Goal: Task Accomplishment & Management: Use online tool/utility

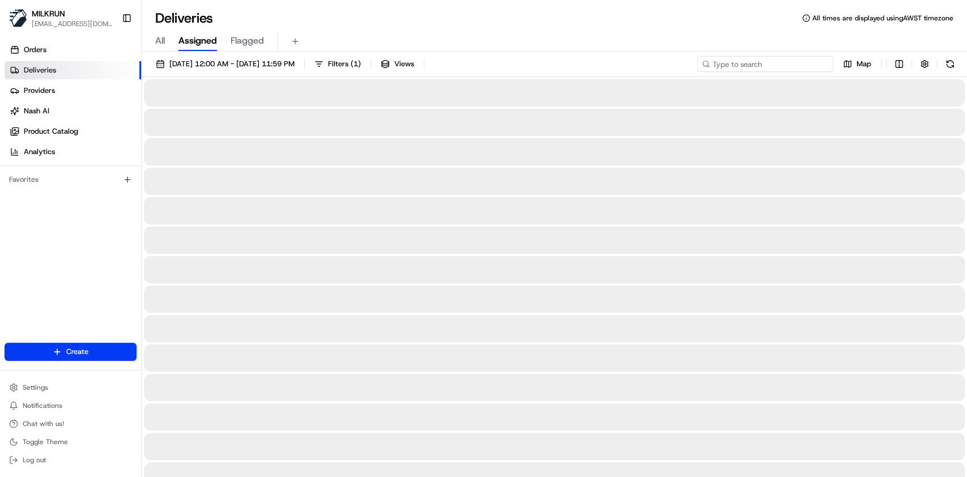
click at [775, 67] on input at bounding box center [766, 64] width 136 height 16
paste input "c74d12a4-2f38-4ceb-a87e-9cf53c2d3348"
type input "c74d12a4-2f38-4ceb-a87e-9cf53c2d3348"
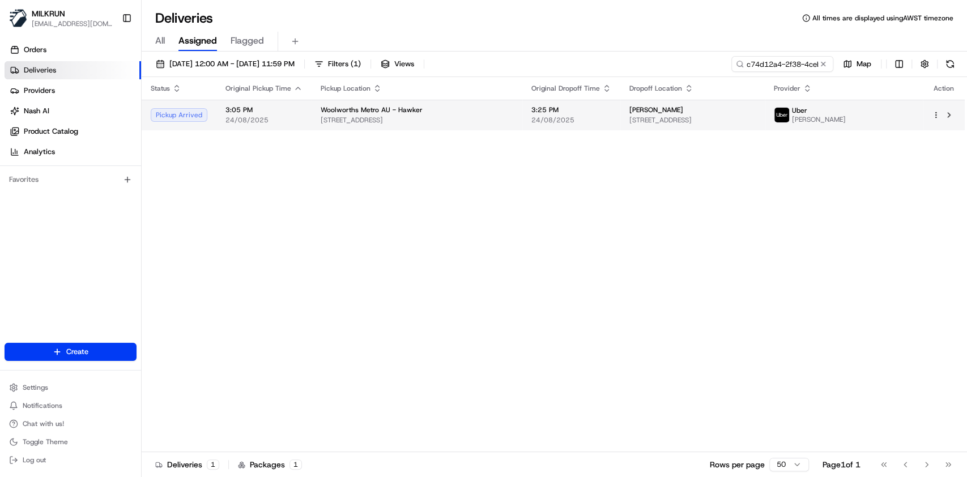
click at [452, 114] on div "Woolworths Metro AU - Hawker [STREET_ADDRESS]" at bounding box center [417, 114] width 193 height 19
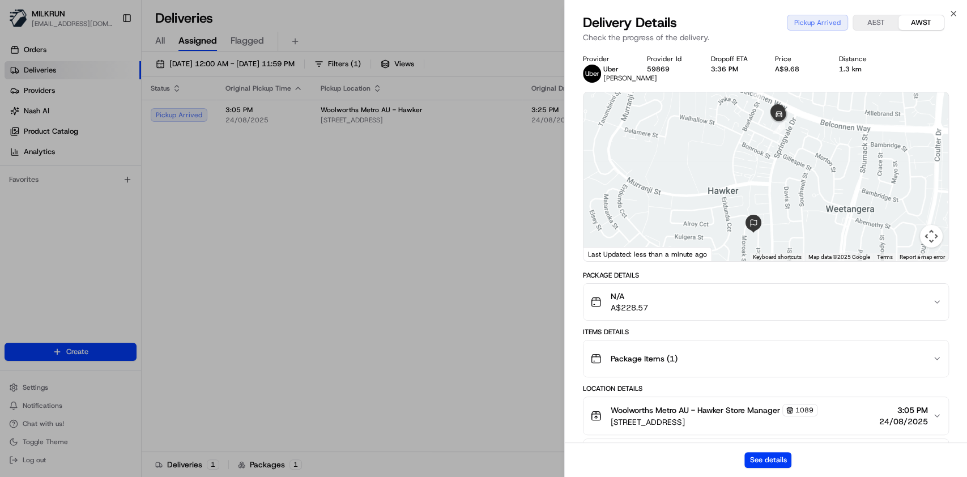
click at [773, 451] on div "See details" at bounding box center [766, 460] width 402 height 35
click at [773, 459] on button "See details" at bounding box center [768, 460] width 47 height 16
click at [313, 203] on div "Status Original Pickup Time Pickup Location Original Dropoff Time Dropoff Locat…" at bounding box center [553, 264] width 823 height 375
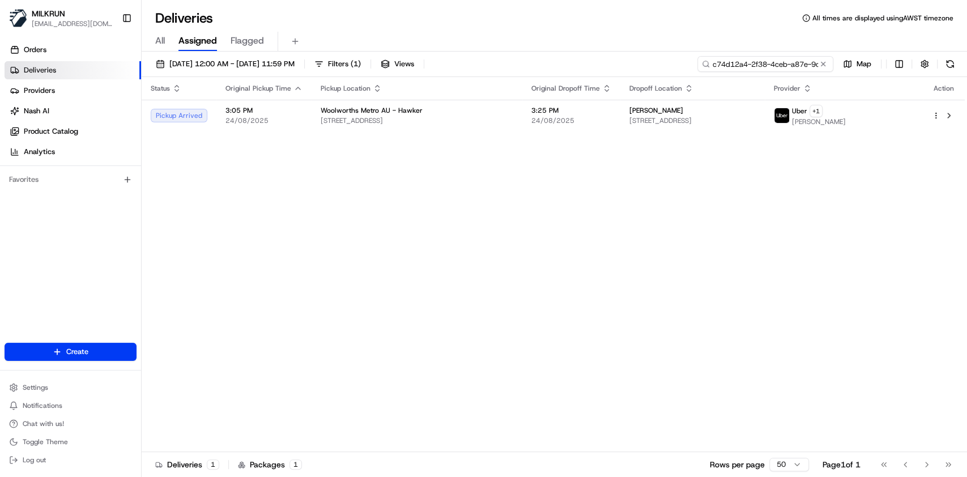
click at [820, 71] on input "c74d12a4-2f38-4ceb-a87e-9cf53c2d3348" at bounding box center [766, 64] width 136 height 16
click at [818, 64] on button at bounding box center [823, 63] width 11 height 11
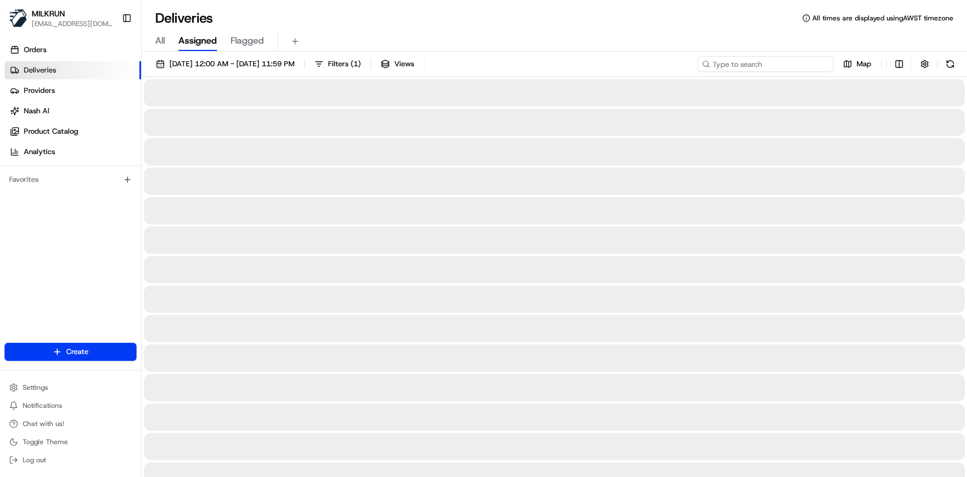
click at [783, 60] on input at bounding box center [766, 64] width 136 height 16
paste input "c8eed031-6812-4541-9b75-47cdcdcdf33e"
type input "c8eed031-6812-4541-9b75-47cdcdcdf33e"
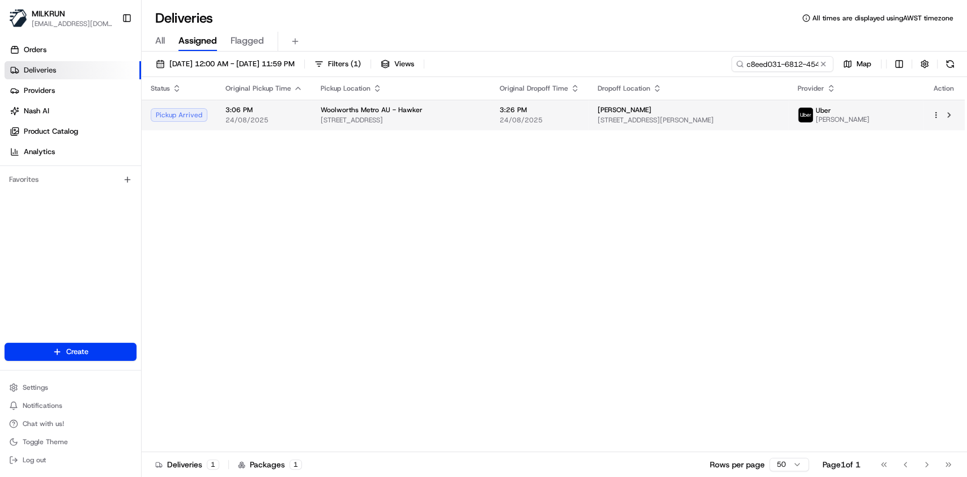
click at [626, 116] on span "[STREET_ADDRESS][PERSON_NAME]" at bounding box center [689, 120] width 182 height 9
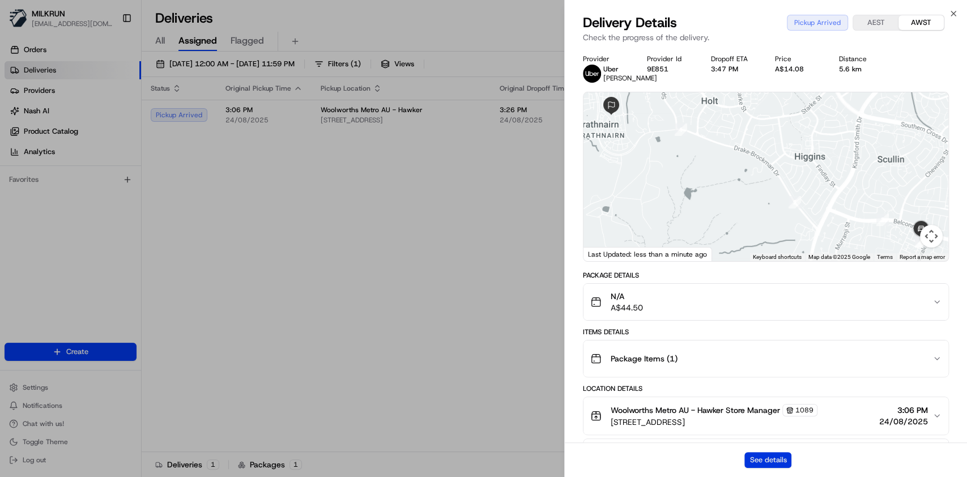
click at [756, 458] on button "See details" at bounding box center [768, 460] width 47 height 16
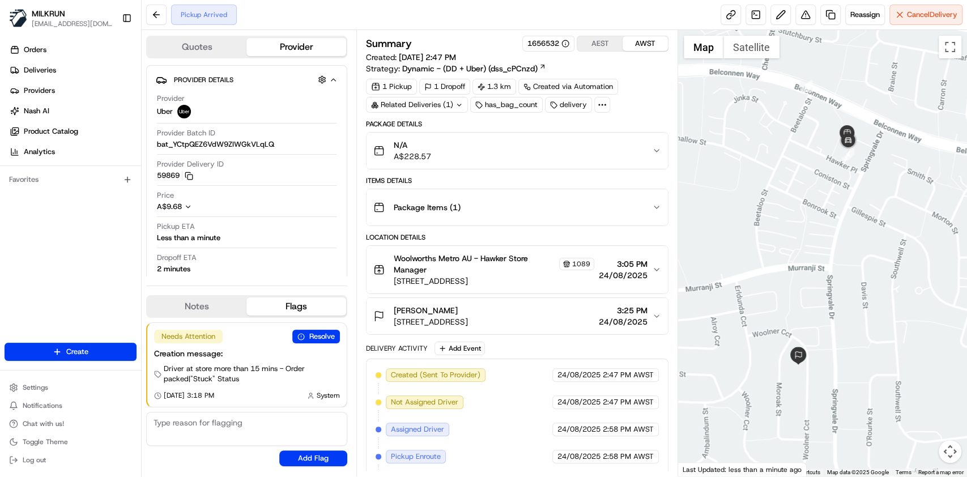
scroll to position [54, 0]
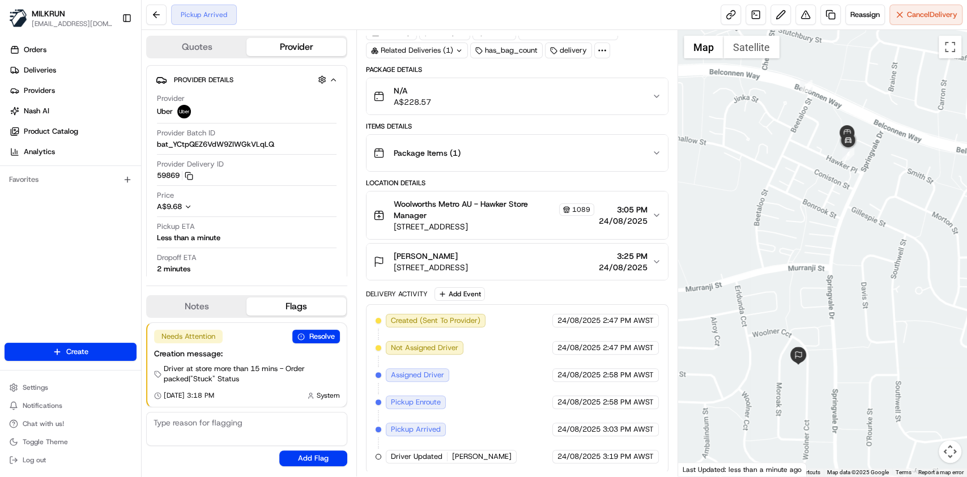
click at [857, 29] on div "Pickup Arrived Reassign Cancel Delivery" at bounding box center [555, 15] width 826 height 30
click at [868, 16] on span "Reassign" at bounding box center [865, 15] width 29 height 10
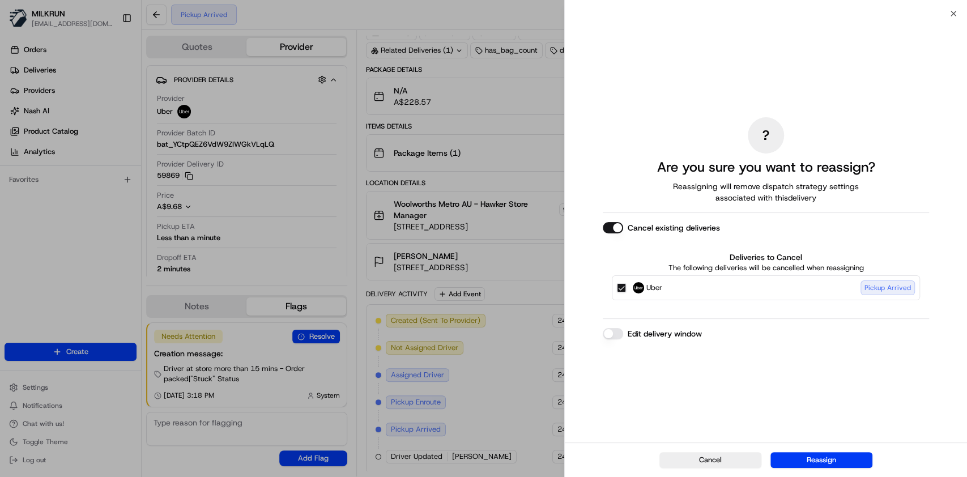
click at [624, 286] on button "Uber Pickup Arrived" at bounding box center [621, 287] width 9 height 9
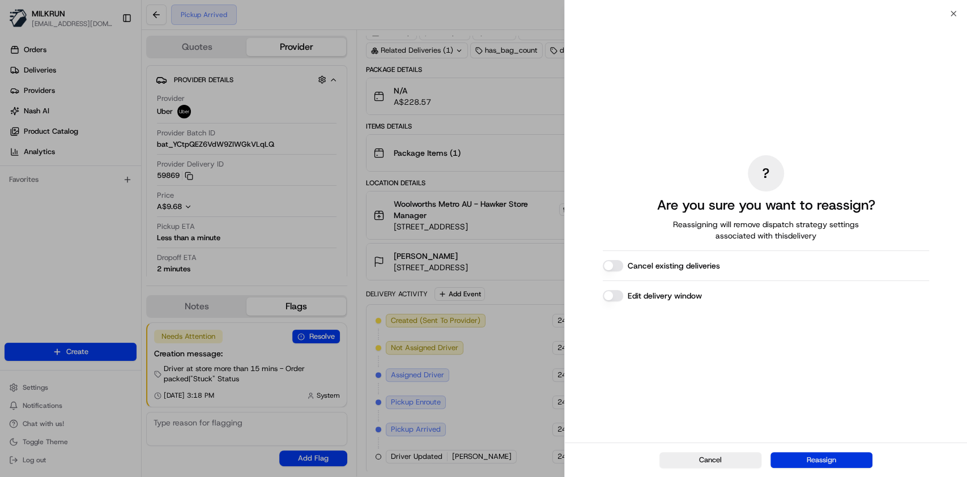
click at [801, 456] on button "Reassign" at bounding box center [822, 460] width 102 height 16
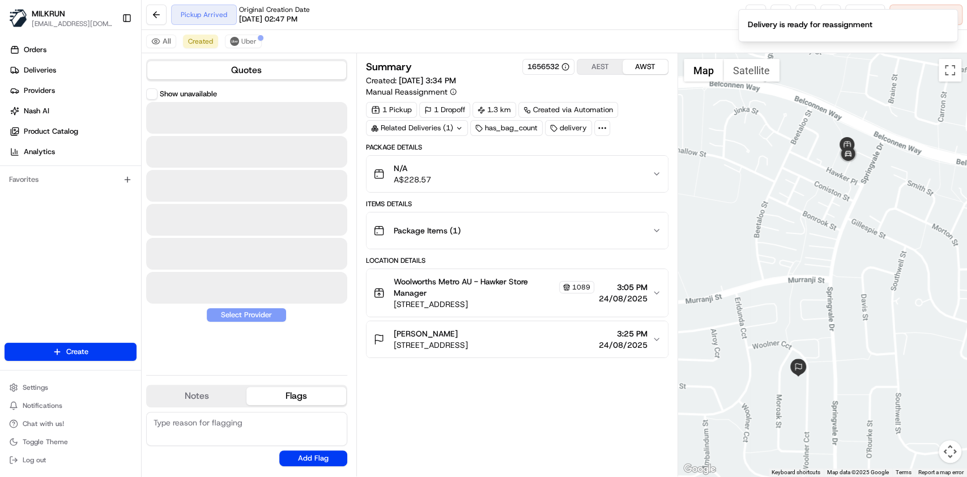
scroll to position [0, 0]
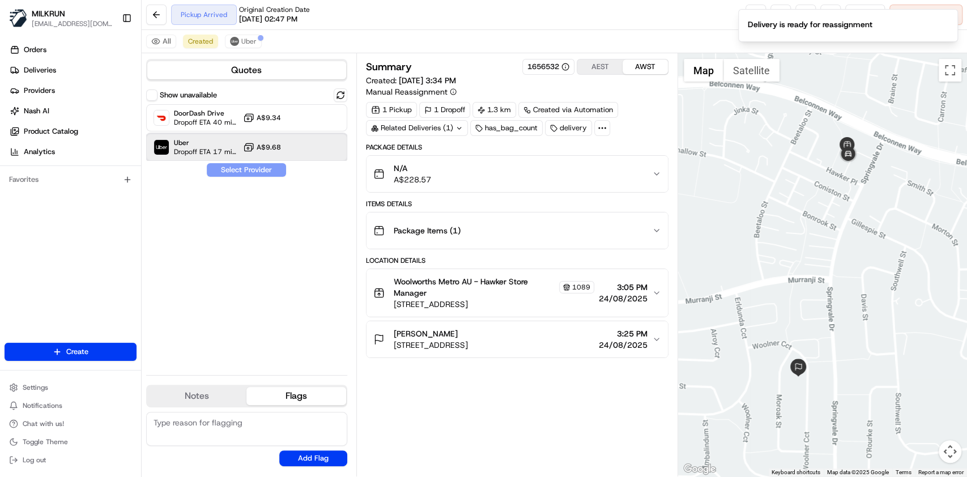
click at [209, 151] on span "Dropoff ETA 17 minutes" at bounding box center [206, 151] width 65 height 9
click at [242, 169] on button "Assign Provider" at bounding box center [246, 170] width 80 height 14
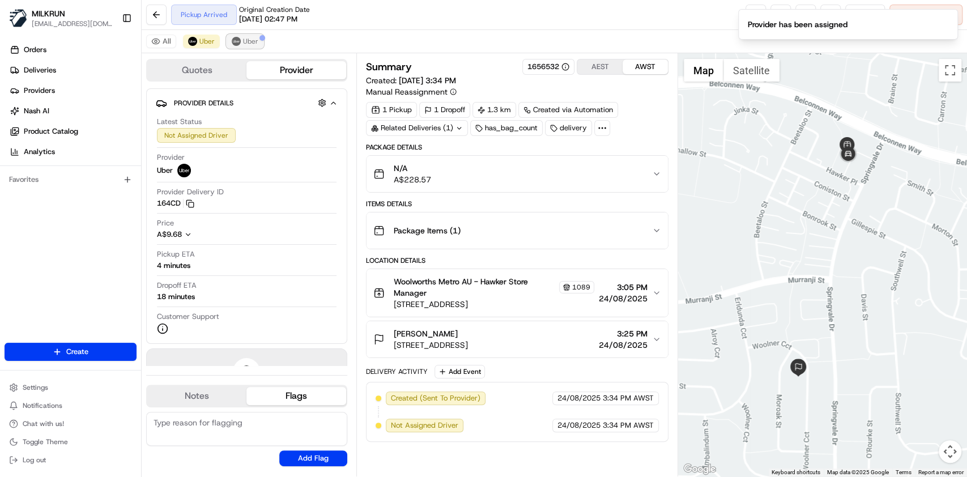
click at [246, 44] on span "Uber" at bounding box center [250, 41] width 15 height 9
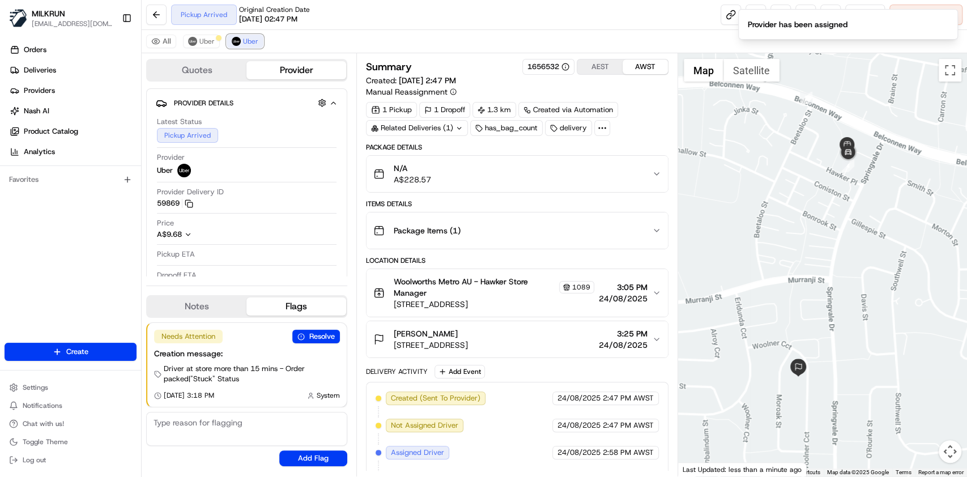
scroll to position [78, 0]
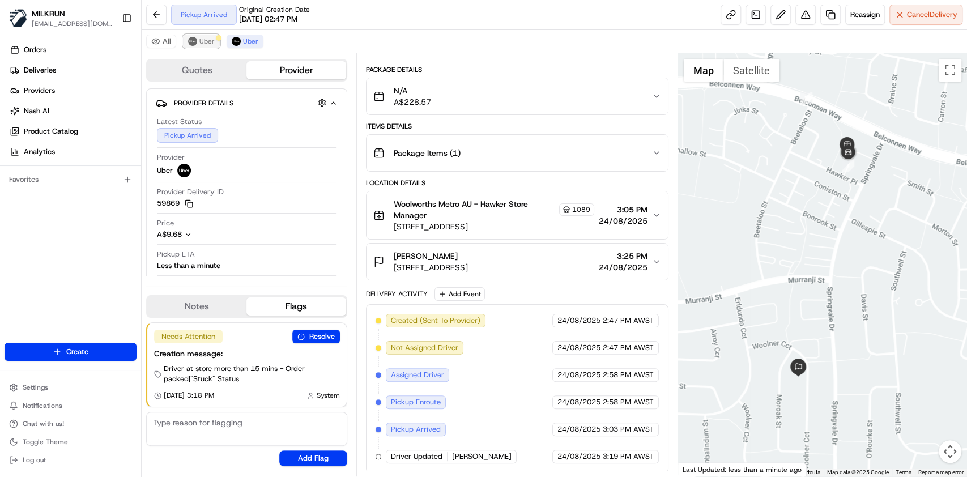
click at [199, 39] on span "Uber" at bounding box center [206, 41] width 15 height 9
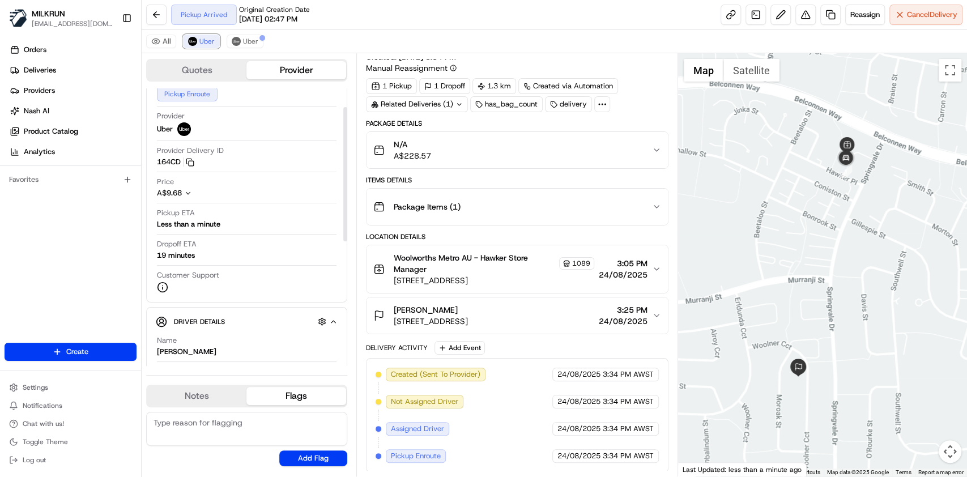
scroll to position [52, 0]
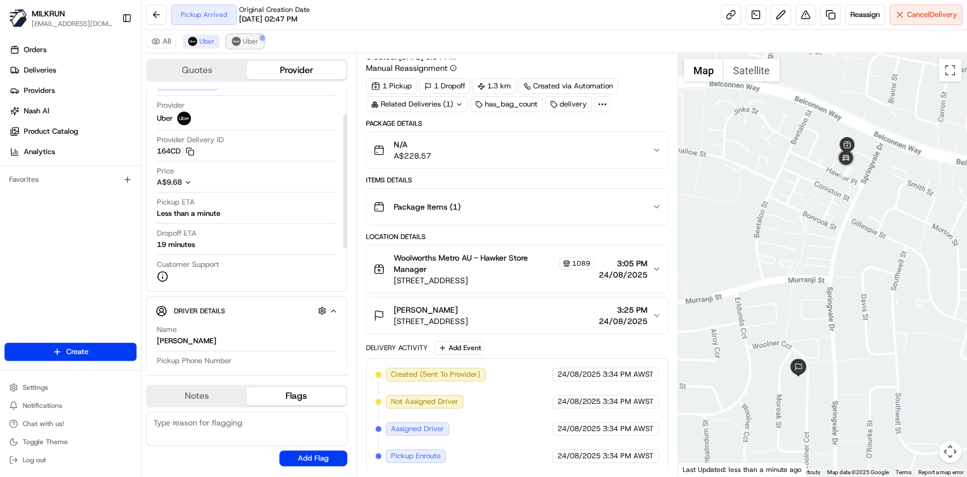
click at [253, 38] on span "Uber" at bounding box center [250, 41] width 15 height 9
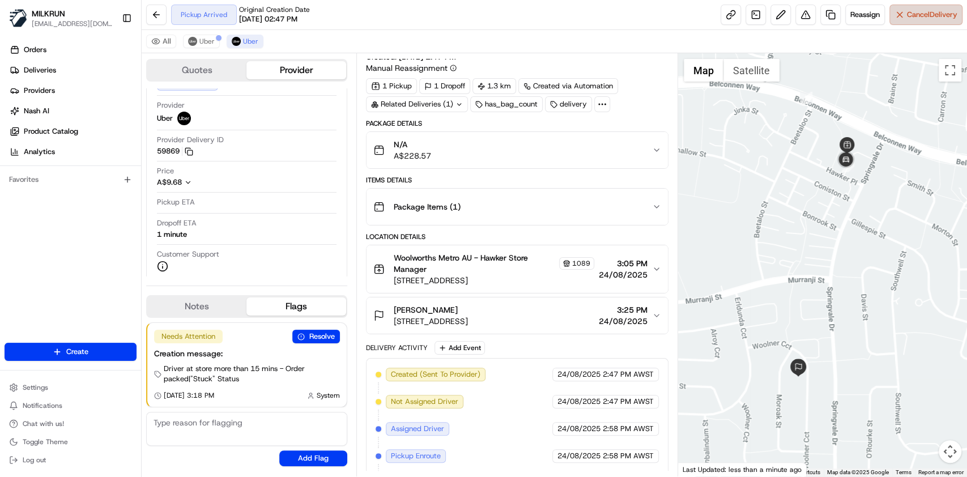
click at [934, 10] on span "Cancel Delivery" at bounding box center [932, 15] width 50 height 10
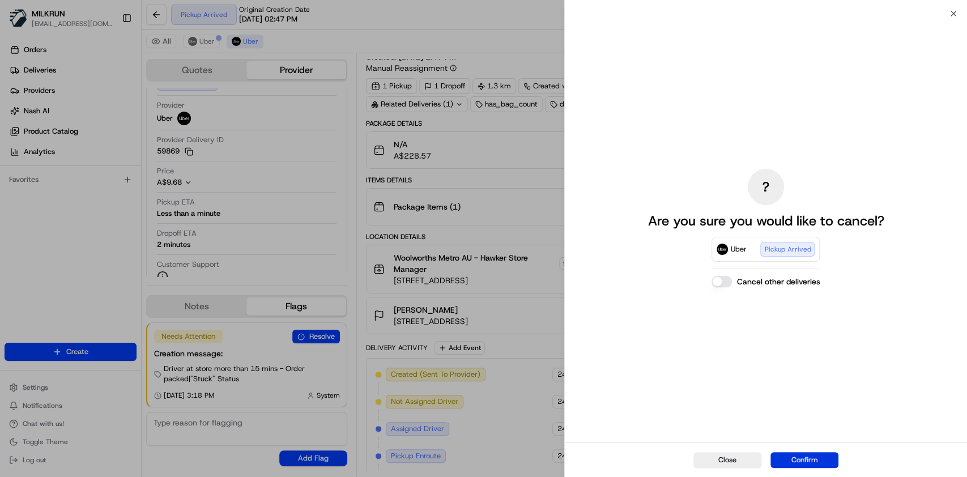
click at [811, 453] on button "Confirm" at bounding box center [805, 460] width 68 height 16
click at [811, 453] on div "Close Confirm" at bounding box center [766, 460] width 402 height 35
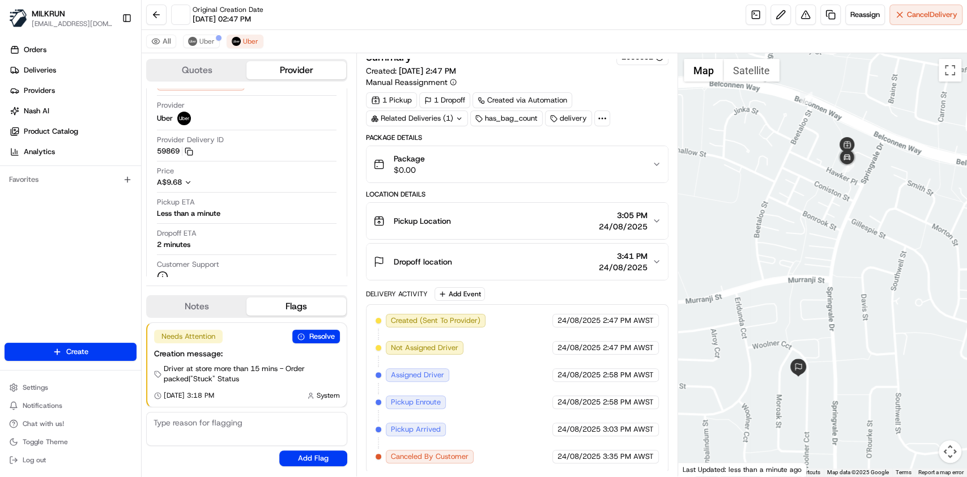
scroll to position [24, 0]
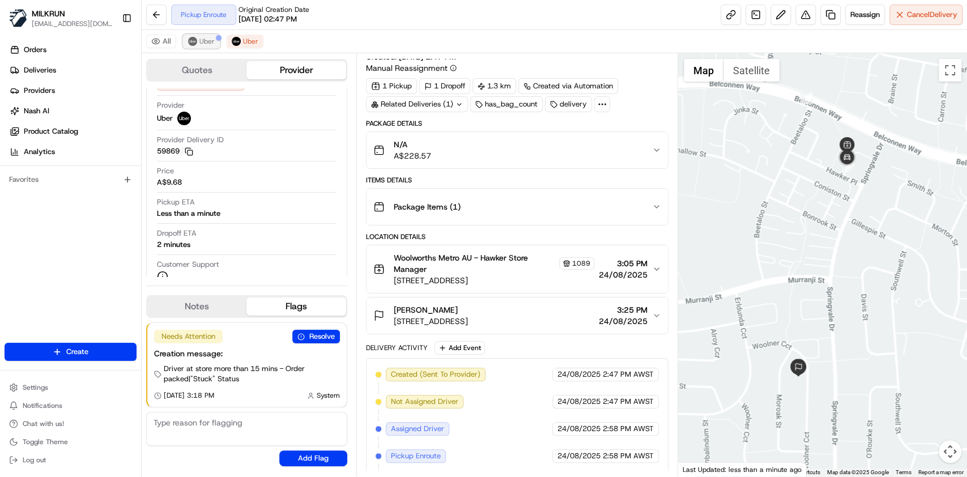
click at [199, 44] on span "Uber" at bounding box center [206, 41] width 15 height 9
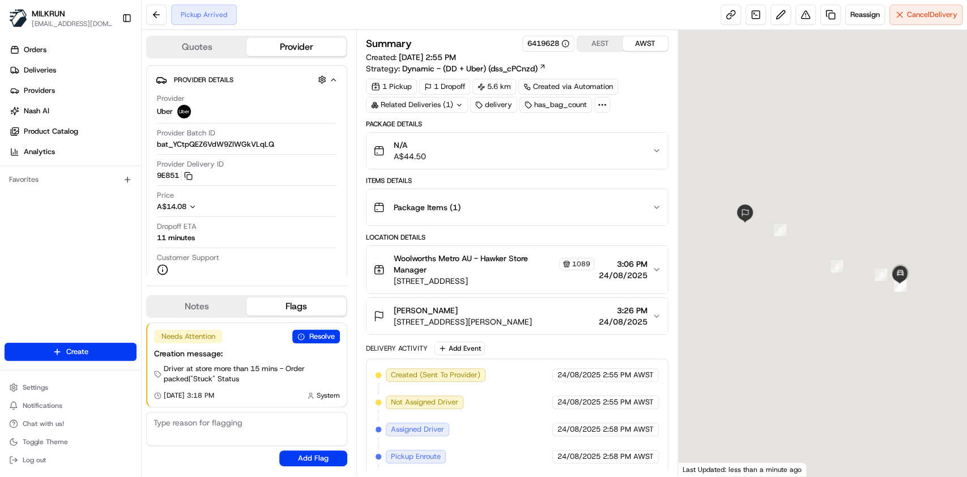
scroll to position [54, 0]
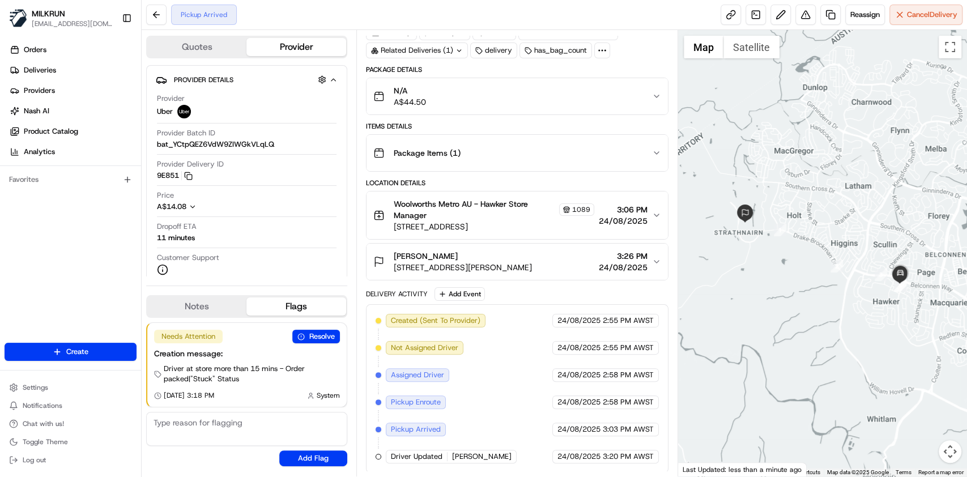
click at [861, 32] on div at bounding box center [822, 253] width 289 height 447
click at [866, 25] on div "Pickup Arrived Reassign Cancel Delivery" at bounding box center [555, 15] width 826 height 30
click at [863, 19] on span "Reassign" at bounding box center [865, 15] width 29 height 10
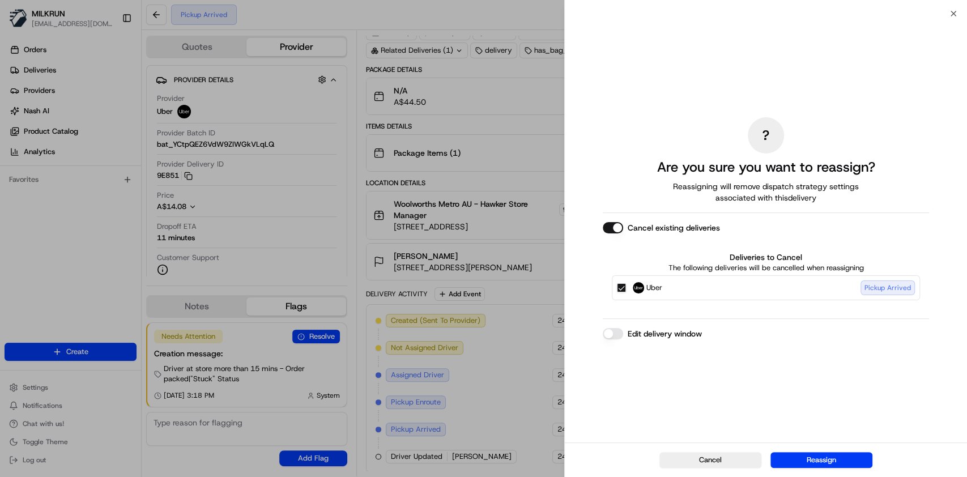
click at [626, 288] on div "Uber Pickup Arrived" at bounding box center [766, 287] width 308 height 25
click at [624, 287] on button "Uber Pickup Arrived" at bounding box center [621, 287] width 9 height 9
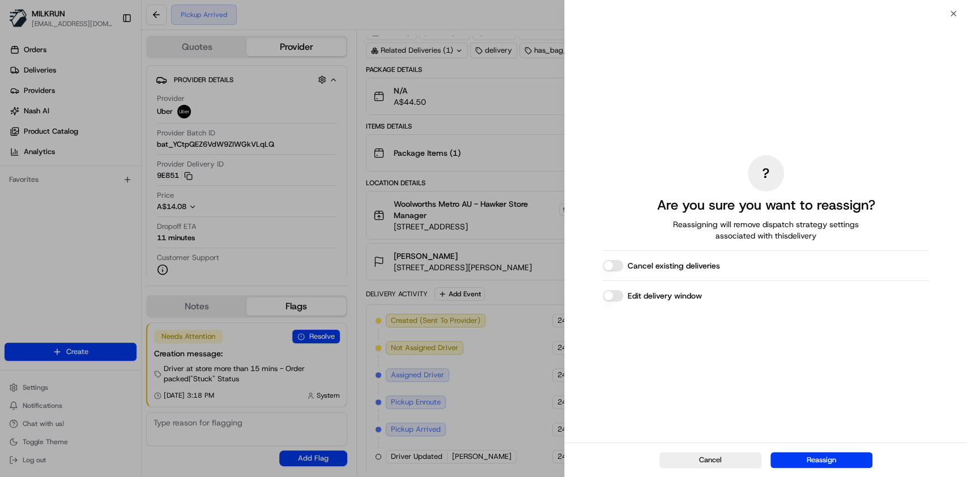
click at [836, 448] on div "Cancel Reassign" at bounding box center [766, 460] width 402 height 35
click at [838, 460] on button "Reassign" at bounding box center [822, 460] width 102 height 16
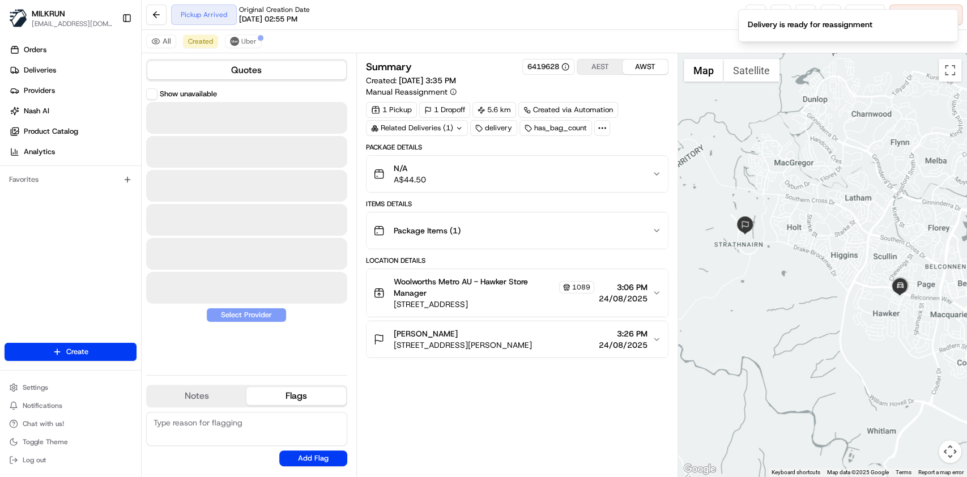
scroll to position [0, 0]
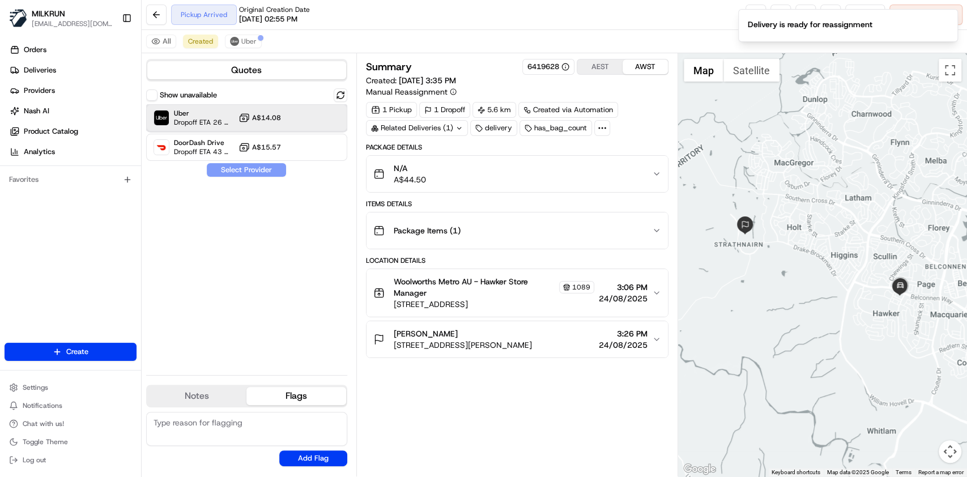
click at [202, 116] on span "Uber" at bounding box center [204, 113] width 60 height 9
click at [266, 169] on button "Assign Provider" at bounding box center [246, 170] width 80 height 14
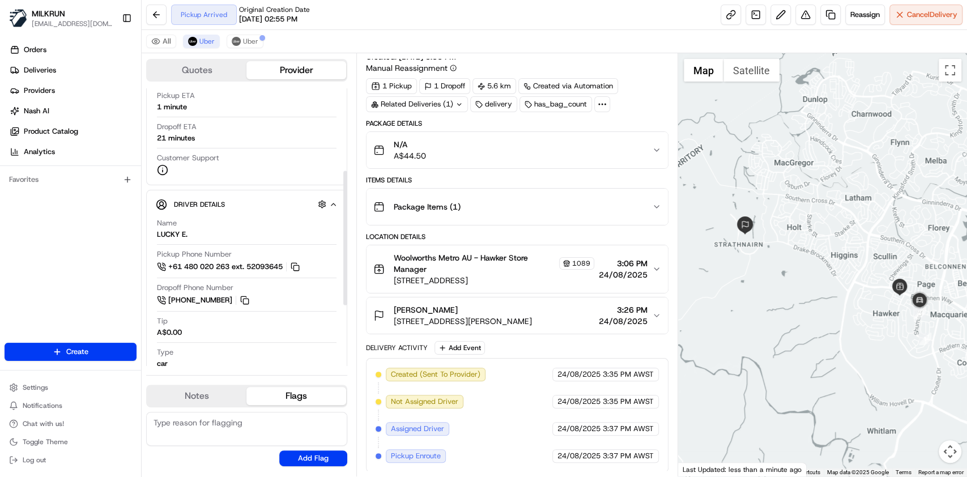
scroll to position [186, 0]
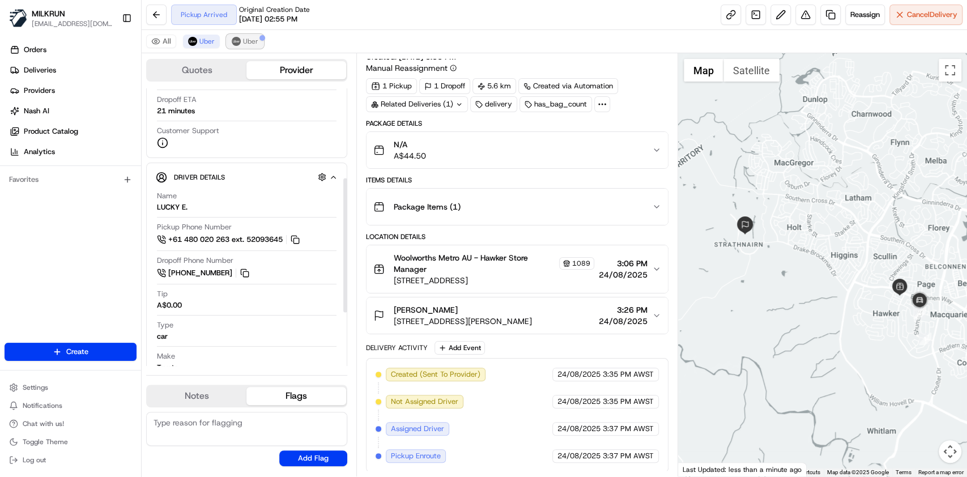
click at [254, 41] on span "Uber" at bounding box center [250, 41] width 15 height 9
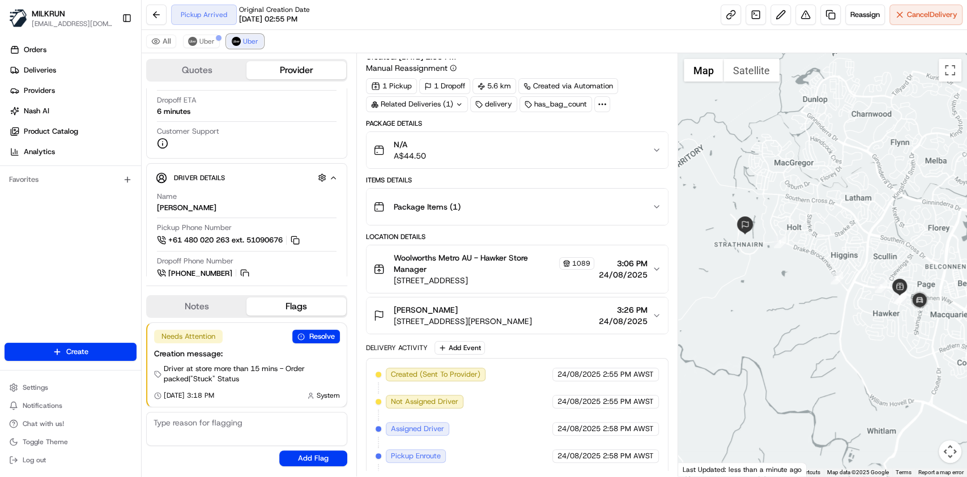
scroll to position [78, 0]
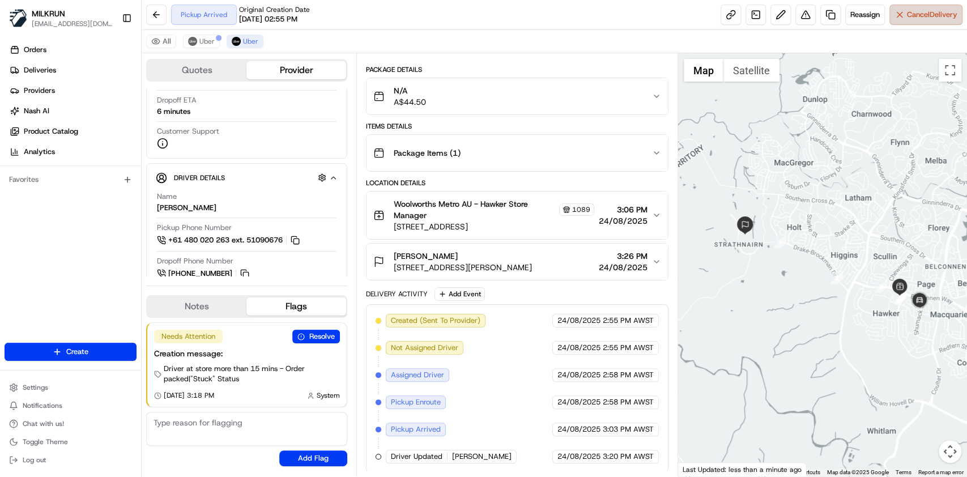
click at [934, 7] on button "Cancel Delivery" at bounding box center [926, 15] width 73 height 20
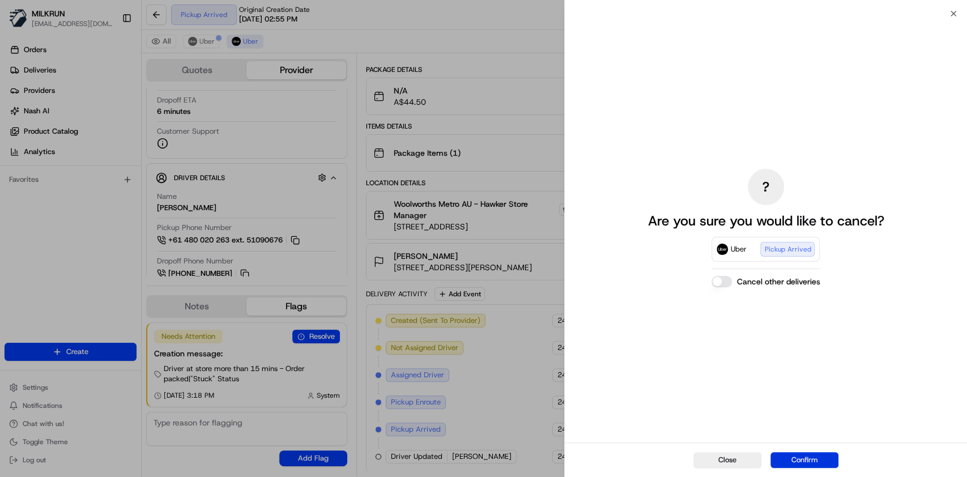
click at [803, 453] on button "Confirm" at bounding box center [805, 460] width 68 height 16
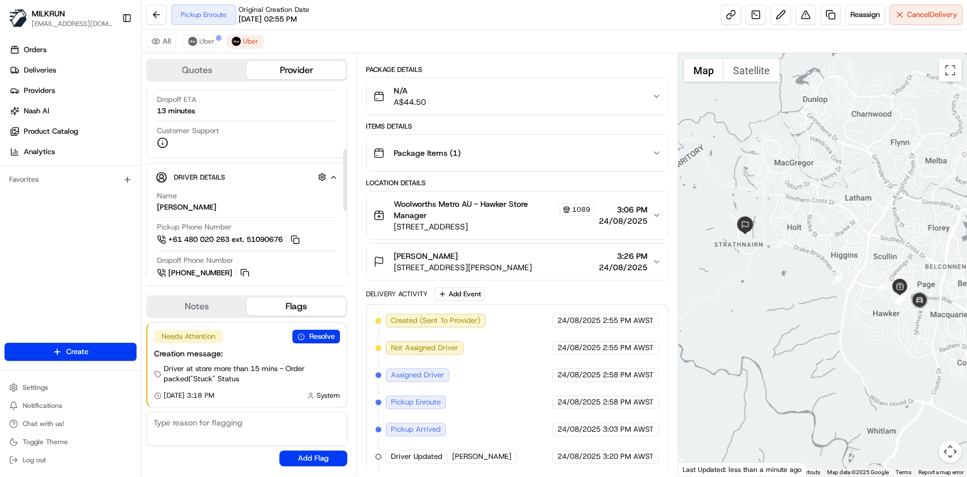
scroll to position [105, 0]
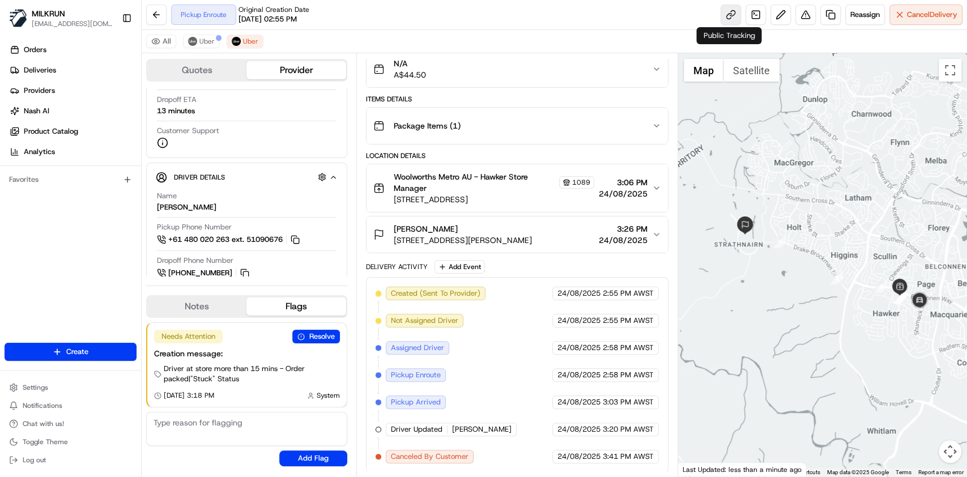
click at [728, 12] on link at bounding box center [731, 15] width 20 height 20
